Goal: Information Seeking & Learning: Learn about a topic

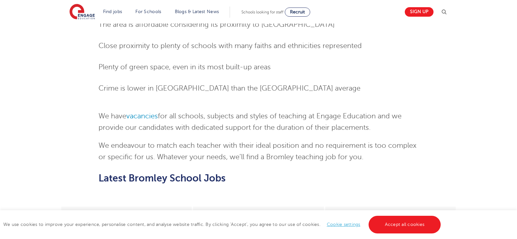
scroll to position [522, 0]
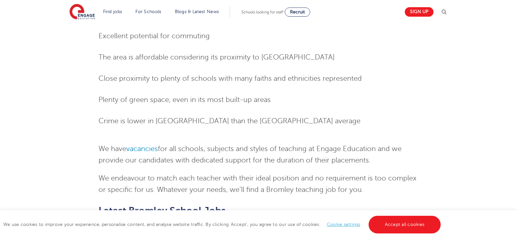
click at [138, 143] on p "We have vacancies for all schools, subjects and styles of teaching at Engage Ed…" at bounding box center [259, 154] width 320 height 23
click at [140, 145] on link "vacancies" at bounding box center [142, 149] width 32 height 8
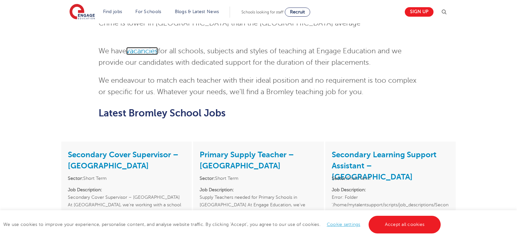
scroll to position [620, 0]
click at [146, 47] on link "vacancies" at bounding box center [142, 51] width 32 height 8
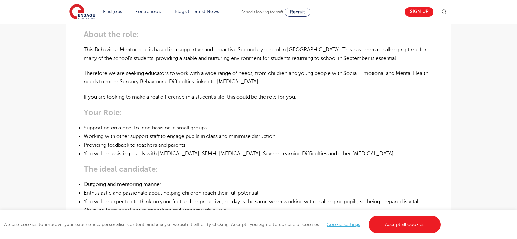
scroll to position [228, 0]
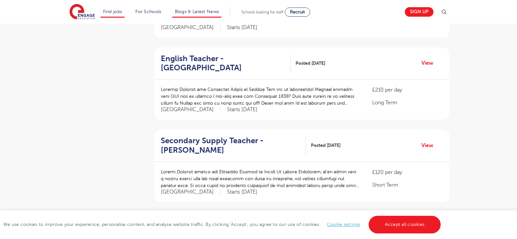
scroll to position [392, 0]
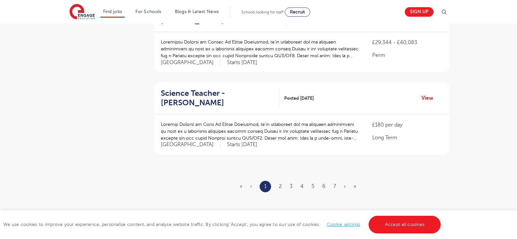
scroll to position [751, 0]
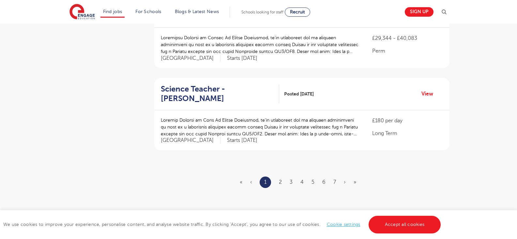
click at [283, 176] on ul "« ‹ 1 2 3 4 5 6 7 › »" at bounding box center [302, 181] width 124 height 11
click at [279, 179] on link "2" at bounding box center [280, 182] width 3 height 6
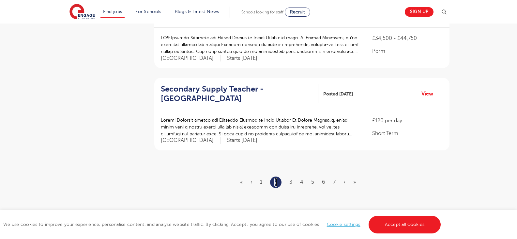
scroll to position [0, 0]
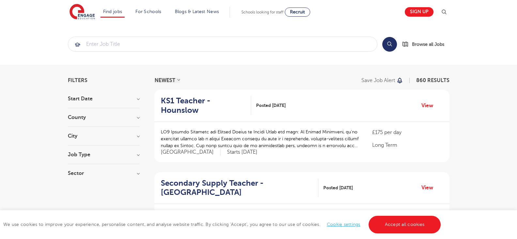
drag, startPoint x: 485, startPoint y: 154, endPoint x: 475, endPoint y: -39, distance: 193.7
